Goal: Complete application form

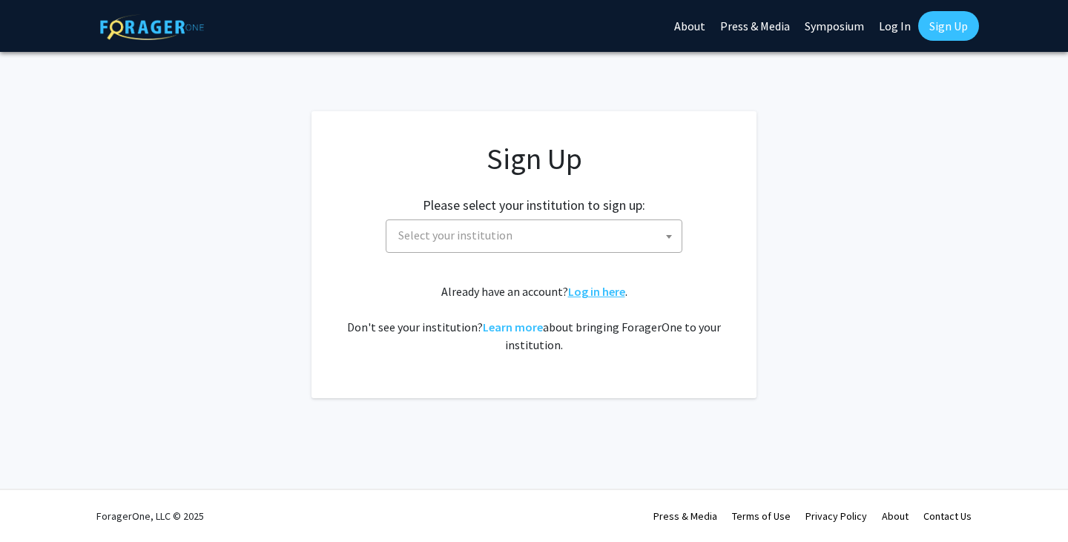
click at [587, 297] on link "Log in here" at bounding box center [596, 291] width 57 height 15
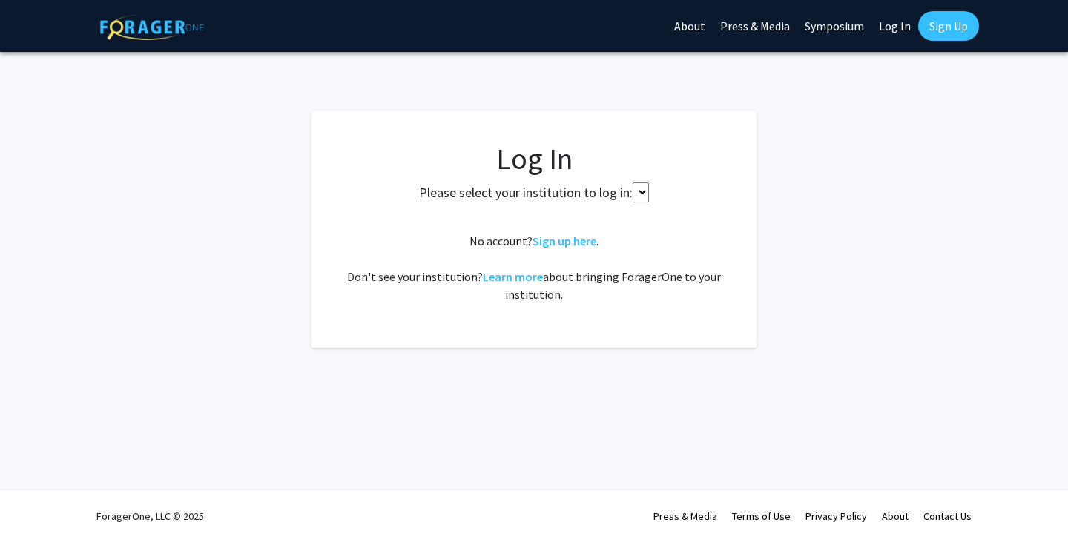
select select
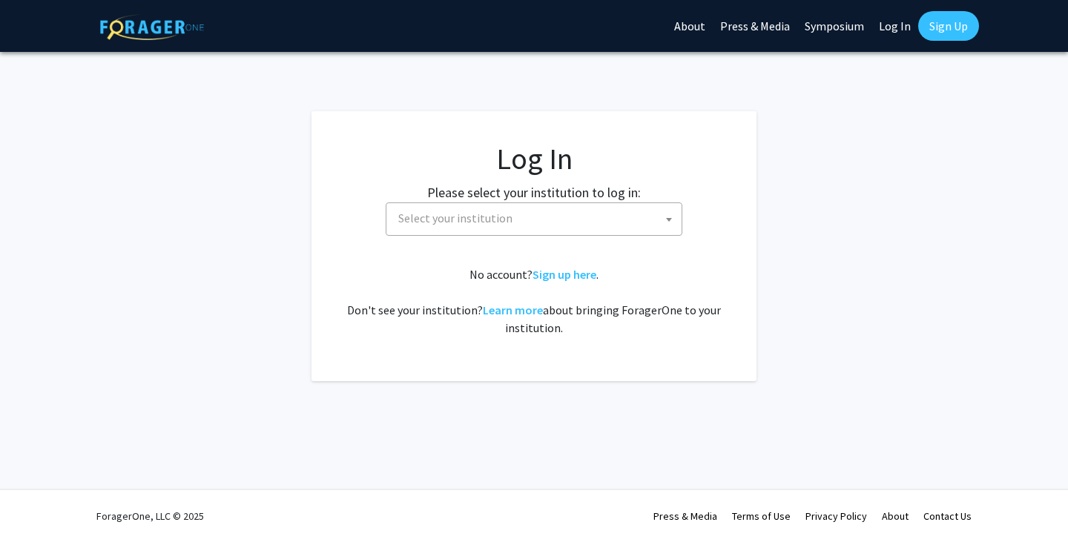
click at [518, 221] on span "Select your institution" at bounding box center [536, 218] width 289 height 30
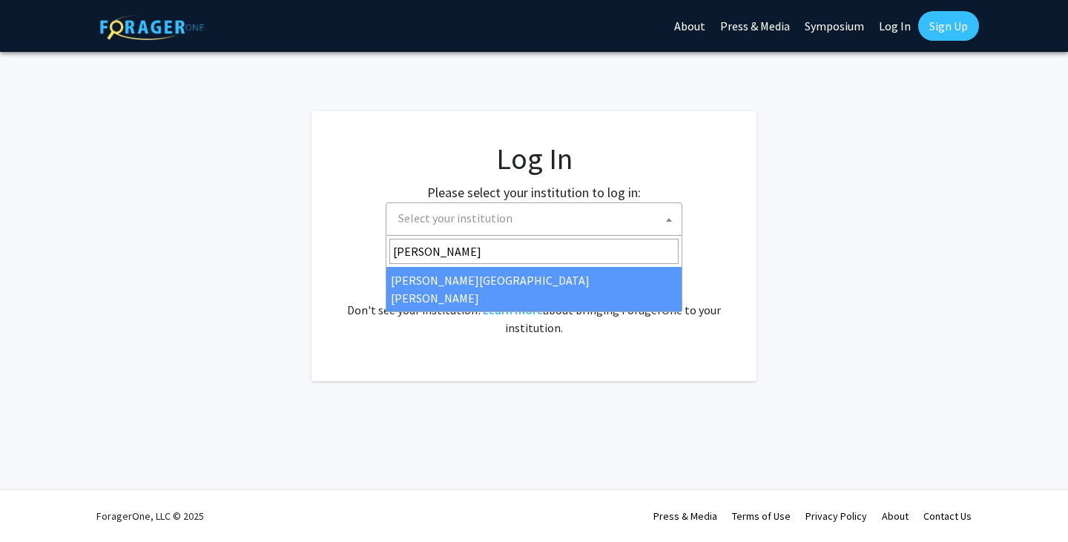
type input "[PERSON_NAME]"
select select "1"
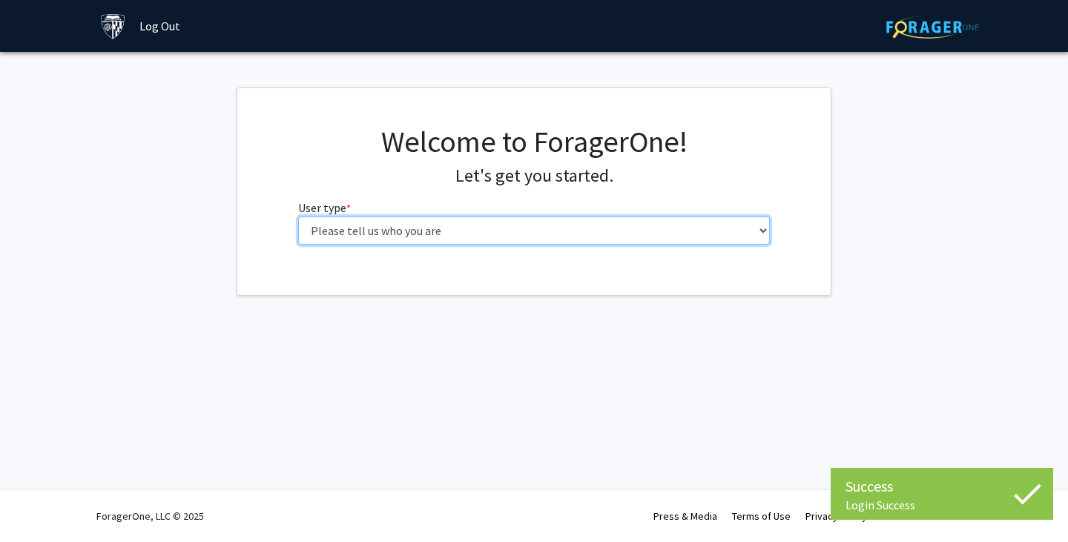
drag, startPoint x: 0, startPoint y: 0, endPoint x: 596, endPoint y: 234, distance: 640.1
click at [596, 234] on select "Please tell us who you are Undergraduate Student Master's Student Doctoral Cand…" at bounding box center [534, 231] width 472 height 28
select select "2: masters"
click at [298, 217] on select "Please tell us who you are Undergraduate Student Master's Student Doctoral Cand…" at bounding box center [534, 231] width 472 height 28
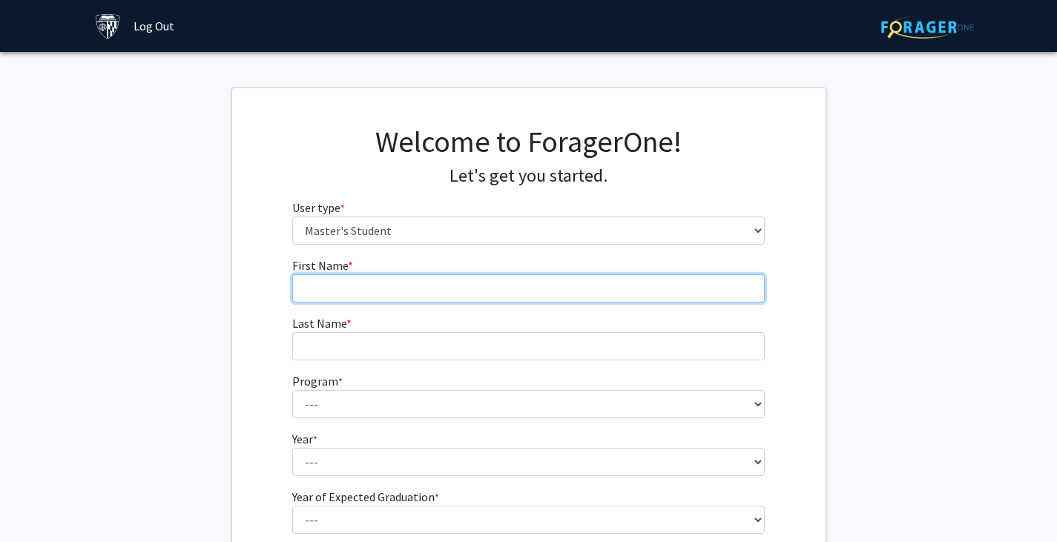
drag, startPoint x: 590, startPoint y: 244, endPoint x: 556, endPoint y: 280, distance: 49.3
click at [556, 280] on input "First Name * required" at bounding box center [528, 288] width 472 height 28
type input "[PERSON_NAME]"
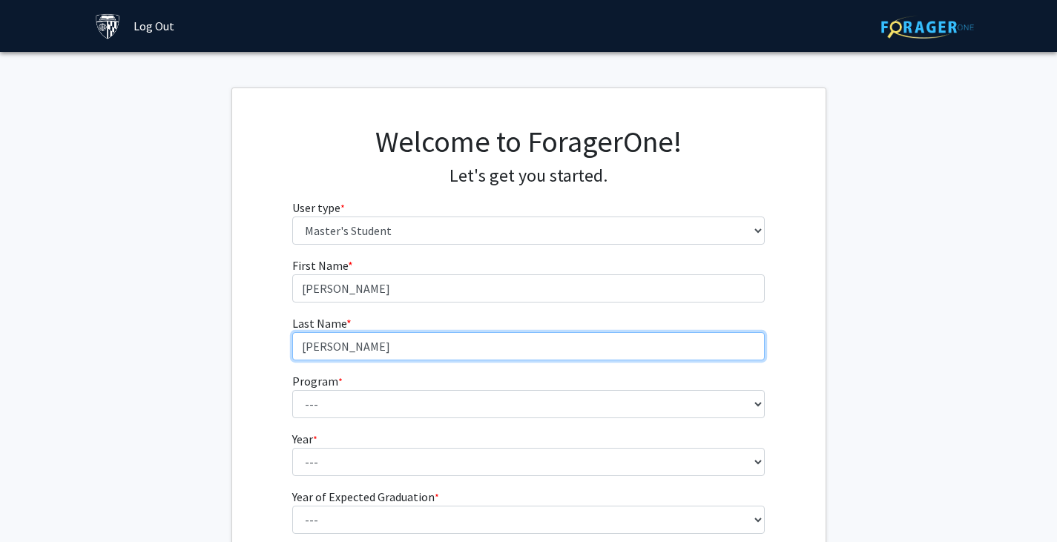
type input "[PERSON_NAME]"
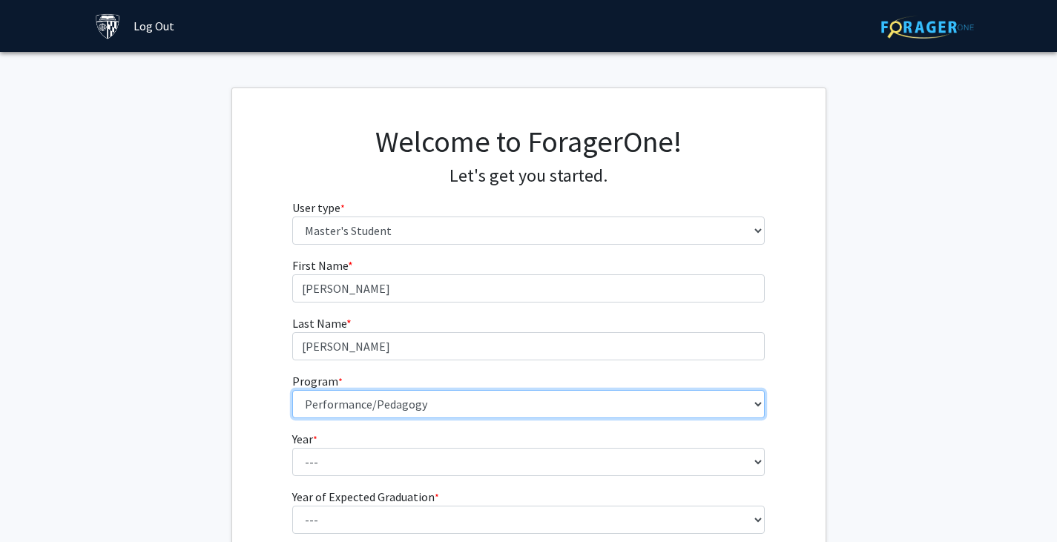
click at [496, 414] on select "--- Anatomy Education Applied and Computational Mathematics Applied Biomedical …" at bounding box center [528, 404] width 472 height 28
click at [292, 390] on select "--- Anatomy Education Applied and Computational Mathematics Applied Biomedical …" at bounding box center [528, 404] width 472 height 28
click at [367, 395] on select "--- Anatomy Education Applied and Computational Mathematics Applied Biomedical …" at bounding box center [528, 404] width 472 height 28
select select "83: 69"
click at [292, 390] on select "--- Anatomy Education Applied and Computational Mathematics Applied Biomedical …" at bounding box center [528, 404] width 472 height 28
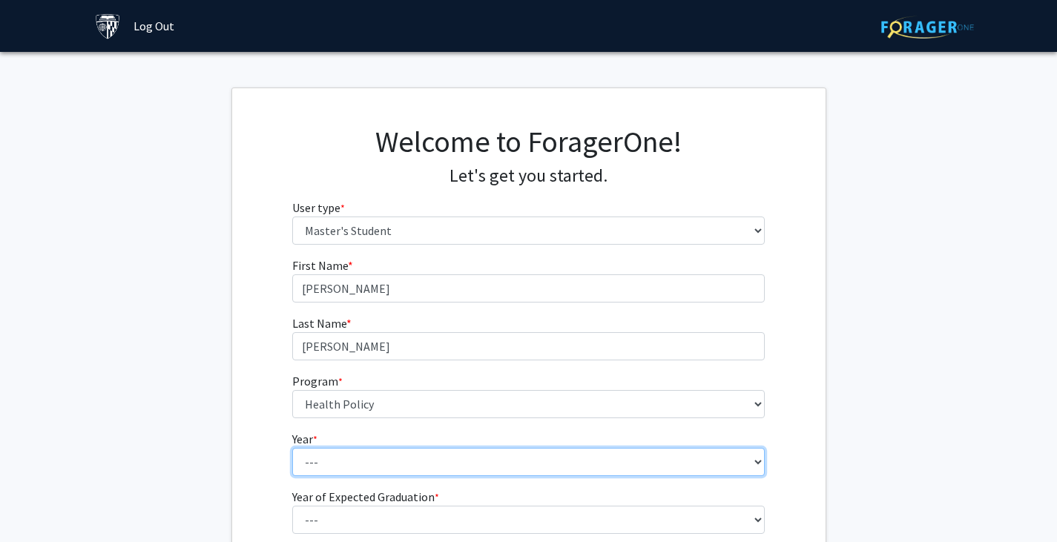
click at [313, 452] on select "--- First Year Second Year" at bounding box center [528, 462] width 472 height 28
select select "1: first_year"
click at [292, 448] on select "--- First Year Second Year" at bounding box center [528, 462] width 472 height 28
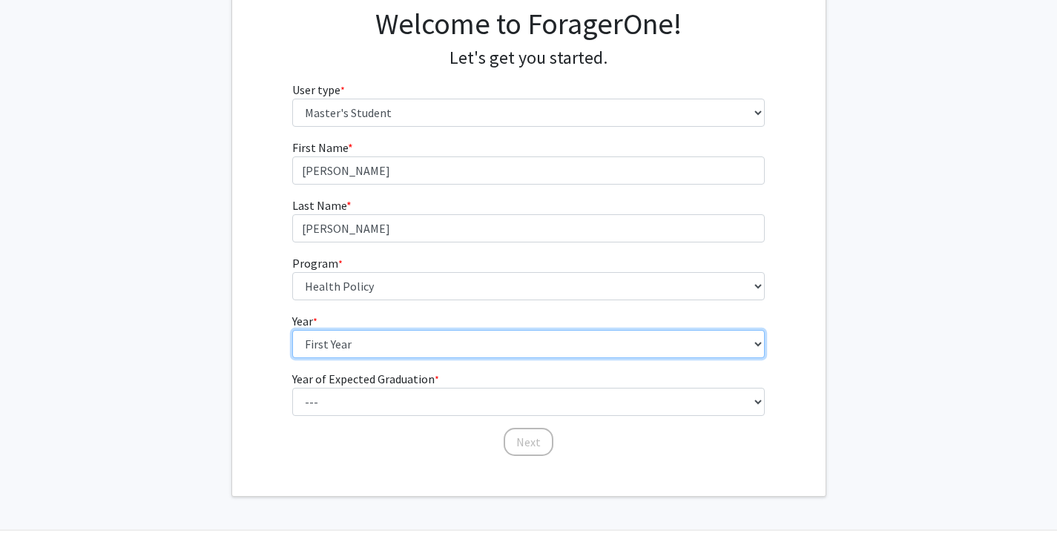
scroll to position [119, 0]
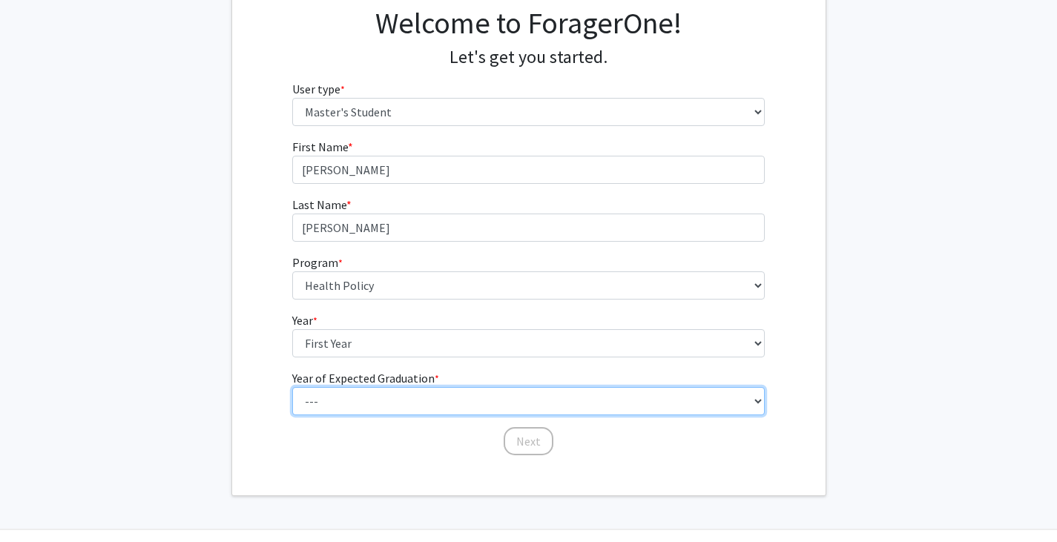
click at [314, 400] on select "--- 2025 2026 2027 2028 2029 2030 2031 2032 2033 2034" at bounding box center [528, 401] width 472 height 28
click at [292, 387] on select "--- 2025 2026 2027 2028 2029 2030 2031 2032 2033 2034" at bounding box center [528, 401] width 472 height 28
click at [365, 387] on select "--- 2025 2026 2027 2028 2029 2030 2031 2032 2033 2034" at bounding box center [528, 401] width 472 height 28
select select "4: 2028"
click at [292, 387] on select "--- 2025 2026 2027 2028 2029 2030 2031 2032 2033 2034" at bounding box center [528, 401] width 472 height 28
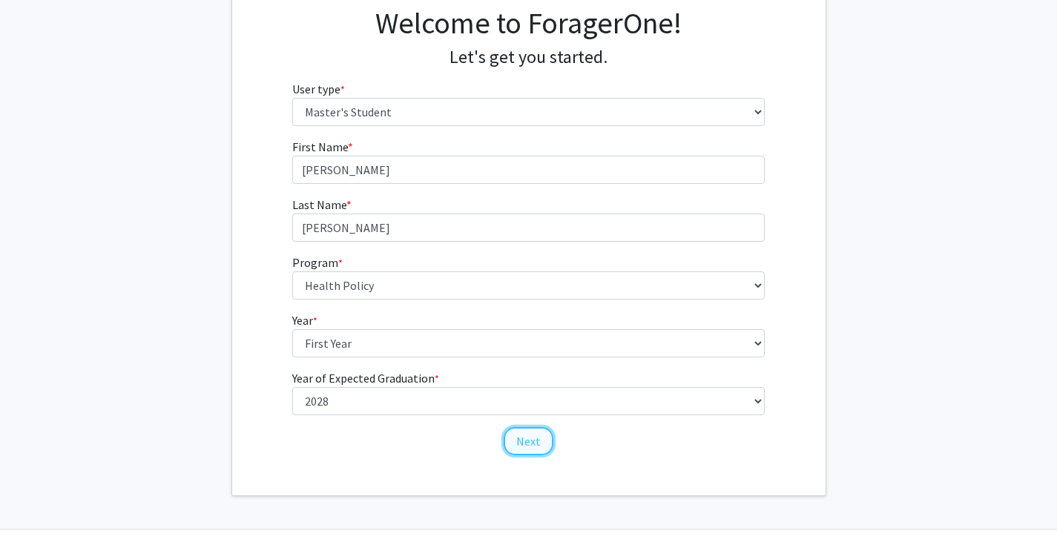
click at [516, 447] on button "Next" at bounding box center [529, 441] width 50 height 28
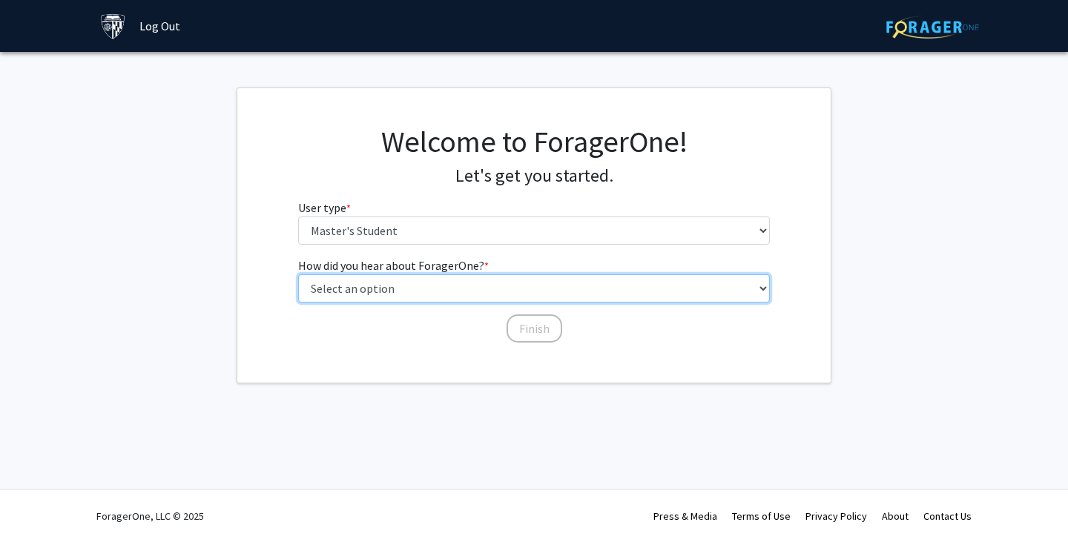
click at [401, 287] on select "Select an option Peer/student recommendation Faculty/staff recommendation Unive…" at bounding box center [534, 288] width 472 height 28
select select "3: university_website"
click at [298, 274] on select "Select an option Peer/student recommendation Faculty/staff recommendation Unive…" at bounding box center [534, 288] width 472 height 28
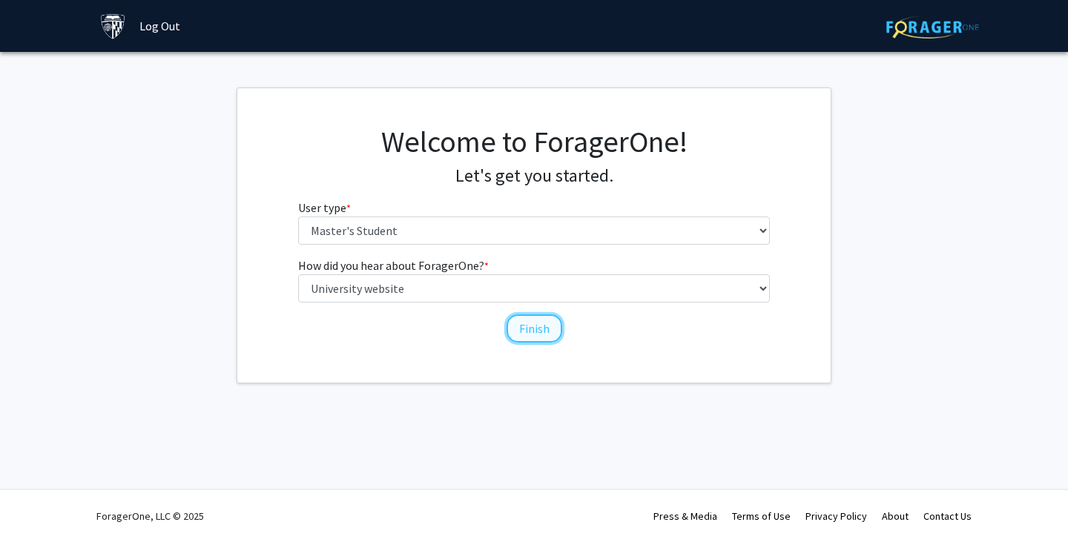
click at [541, 335] on button "Finish" at bounding box center [535, 328] width 56 height 28
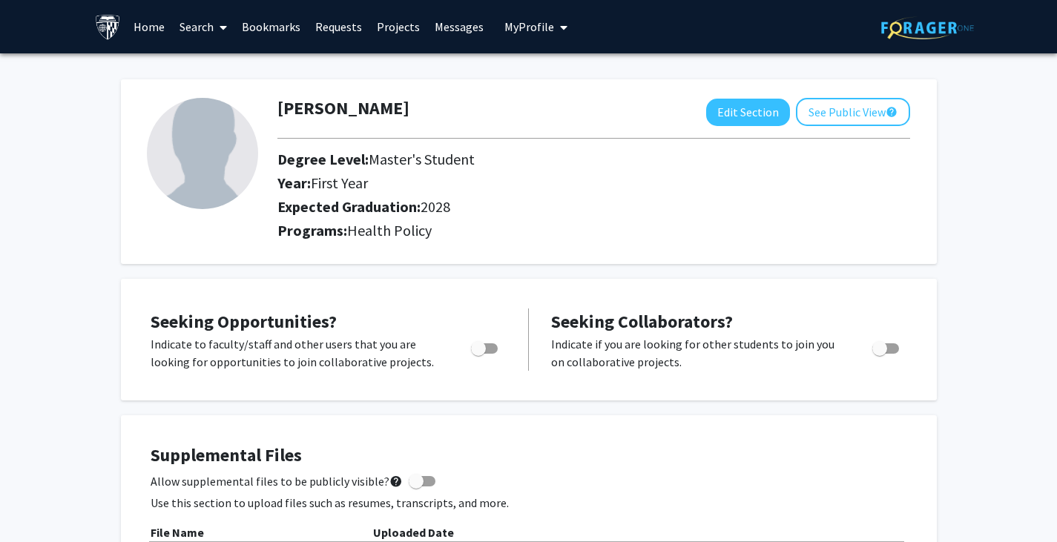
click at [139, 25] on link "Home" at bounding box center [149, 27] width 46 height 52
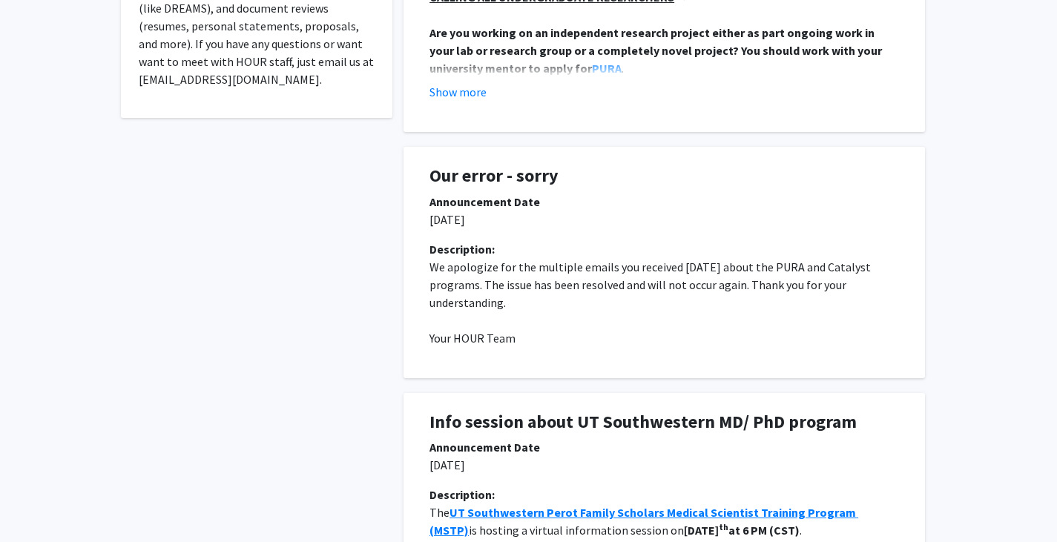
scroll to position [491, 0]
